Goal: Book appointment/travel/reservation

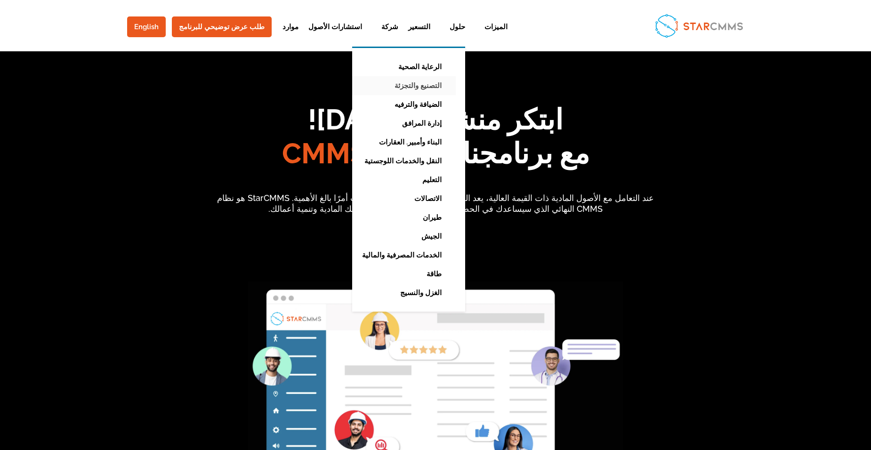
click at [385, 85] on link "التصنيع والتجزئة" at bounding box center [402, 85] width 108 height 19
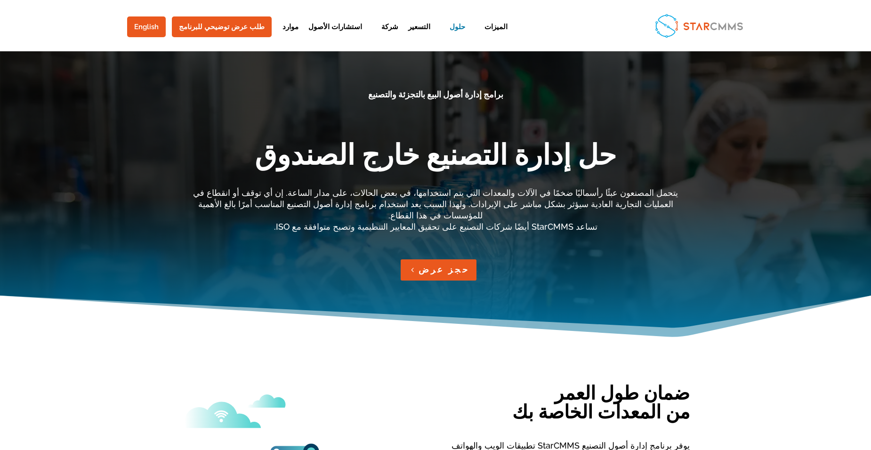
click at [448, 260] on link "حجز عرض" at bounding box center [439, 269] width 76 height 21
